Goal: Information Seeking & Learning: Learn about a topic

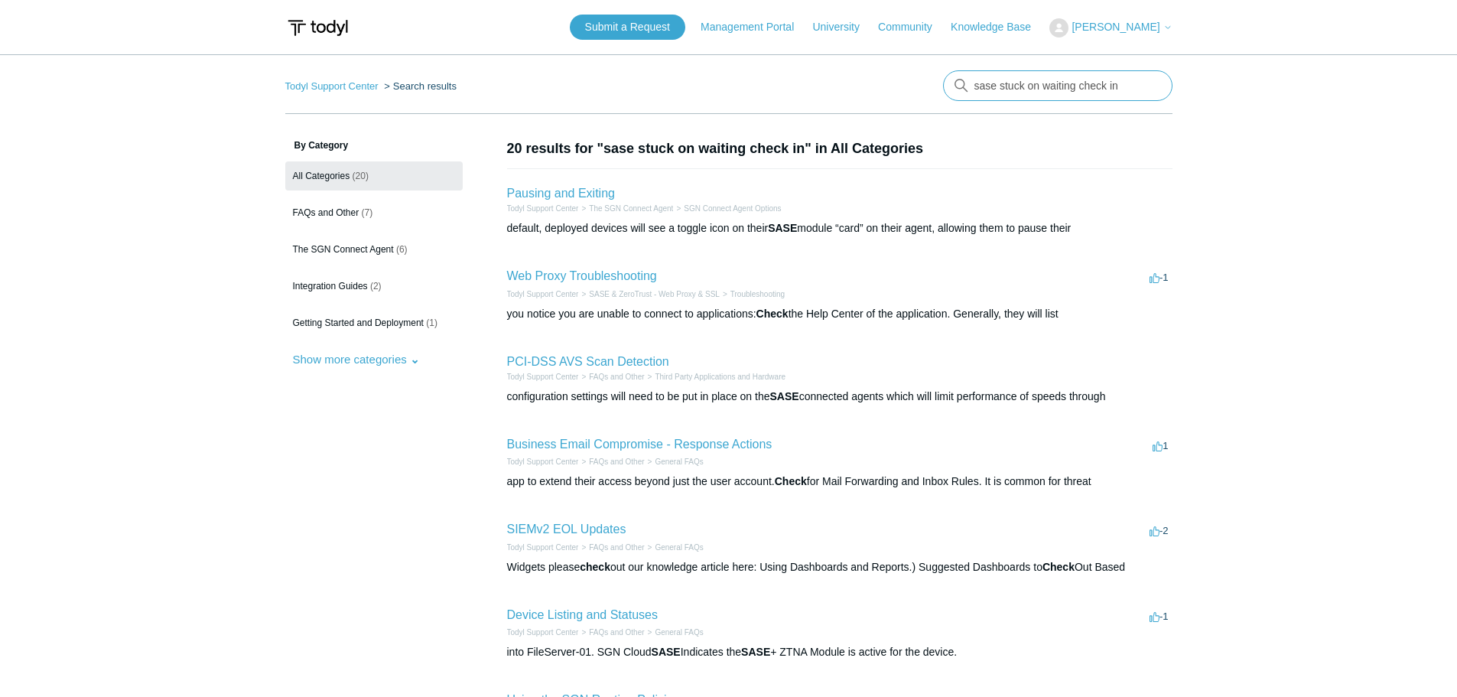
drag, startPoint x: 999, startPoint y: 88, endPoint x: 951, endPoint y: 90, distance: 48.2
click at [951, 90] on input "sase stuck on waiting check in" at bounding box center [1057, 85] width 229 height 31
type input "stuck on waiting check in"
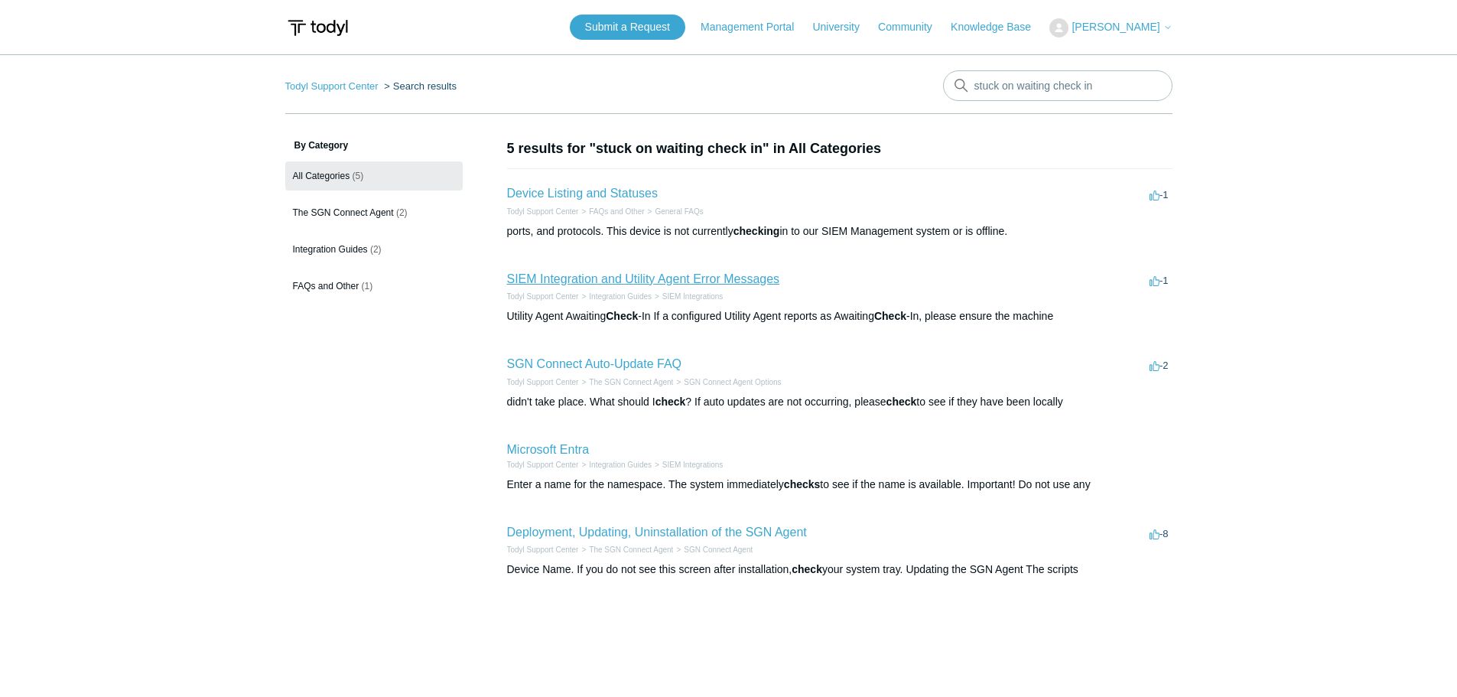
click at [724, 276] on link "SIEM Integration and Utility Agent Error Messages" at bounding box center [643, 278] width 273 height 13
click at [344, 211] on span "The SGN Connect Agent" at bounding box center [343, 212] width 101 height 11
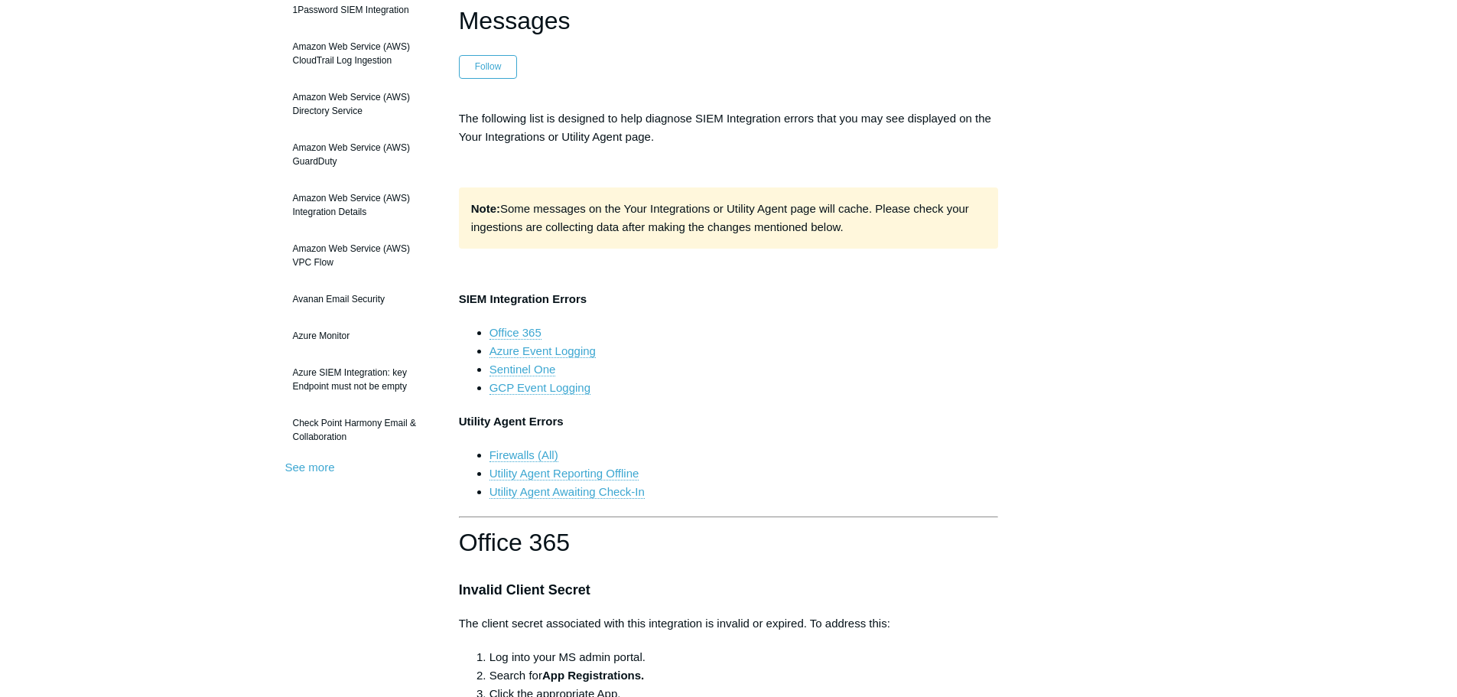
scroll to position [7, 0]
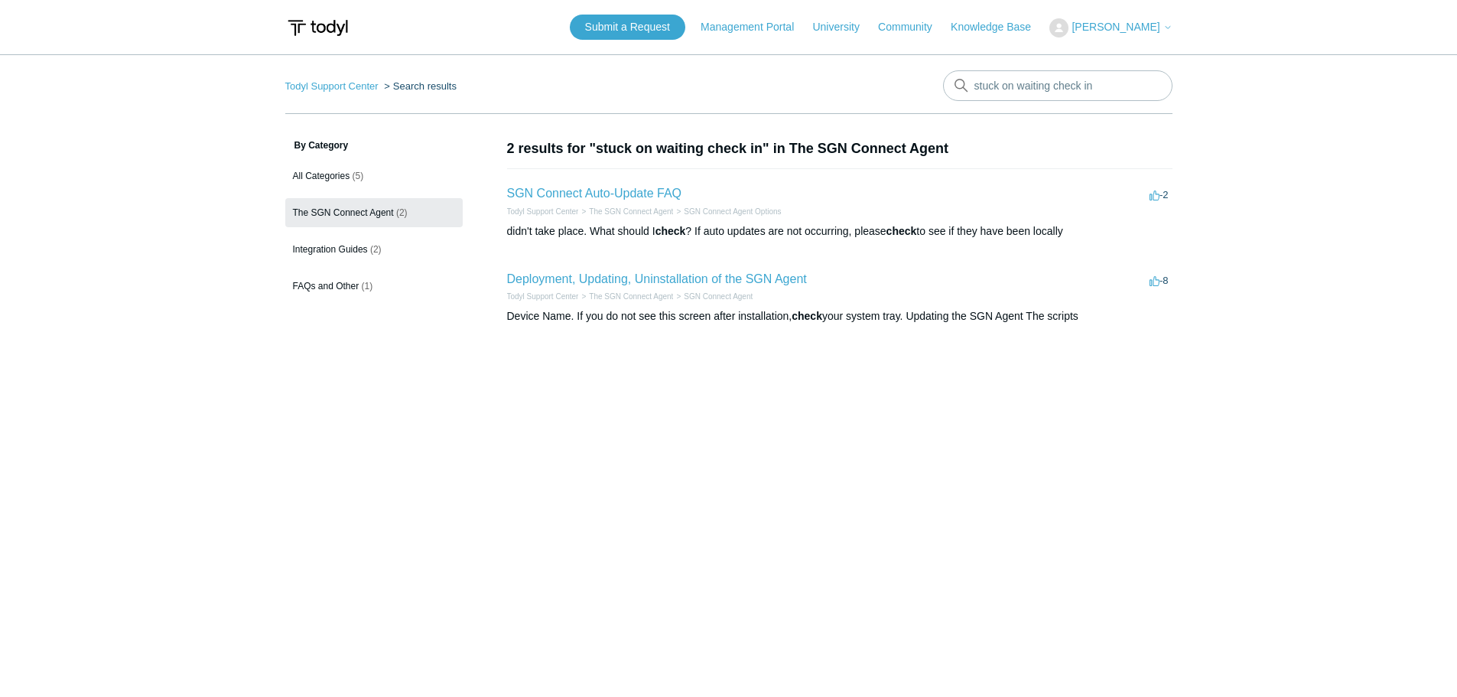
click at [844, 447] on main "Todyl Support Center Search results stuck on waiting check in By Category All C…" at bounding box center [728, 367] width 1457 height 627
click at [665, 281] on link "Deployment, Updating, Uninstallation of the SGN Agent" at bounding box center [657, 278] width 300 height 13
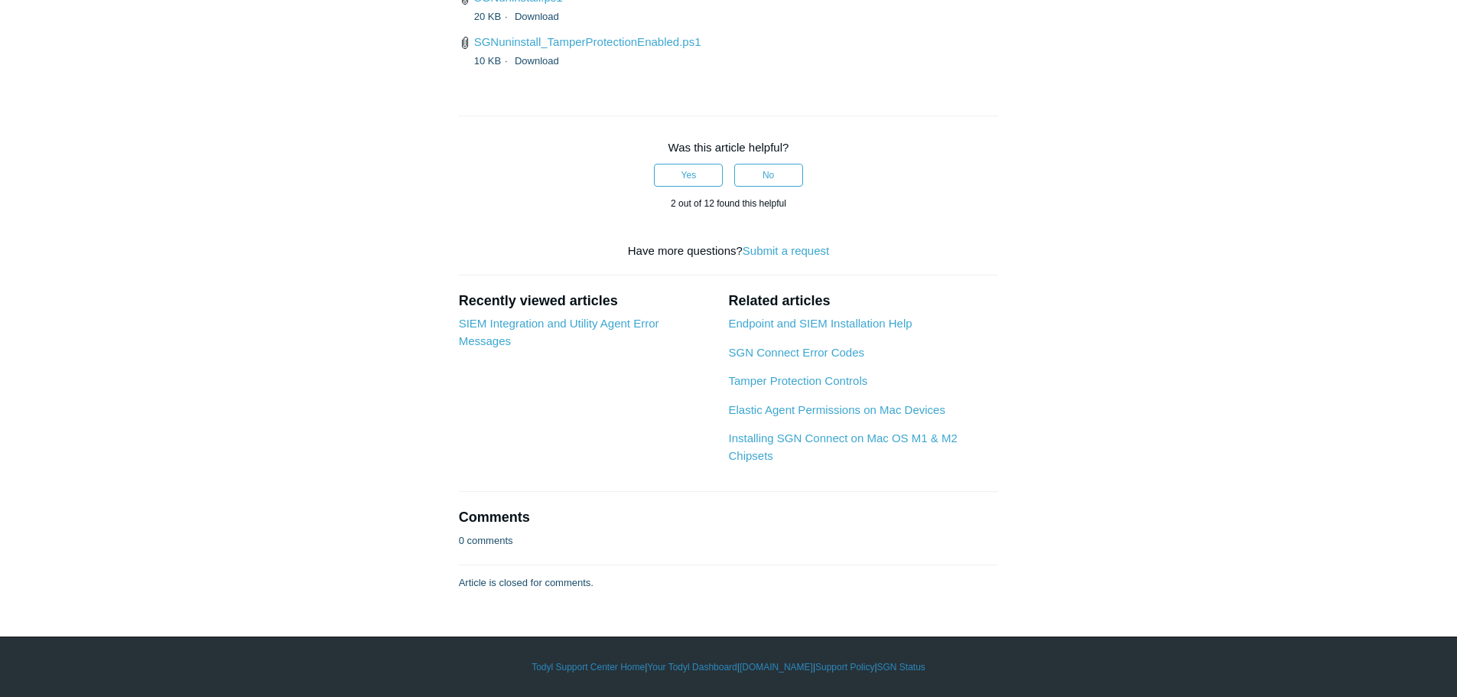
scroll to position [3930, 0]
